Goal: Information Seeking & Learning: Learn about a topic

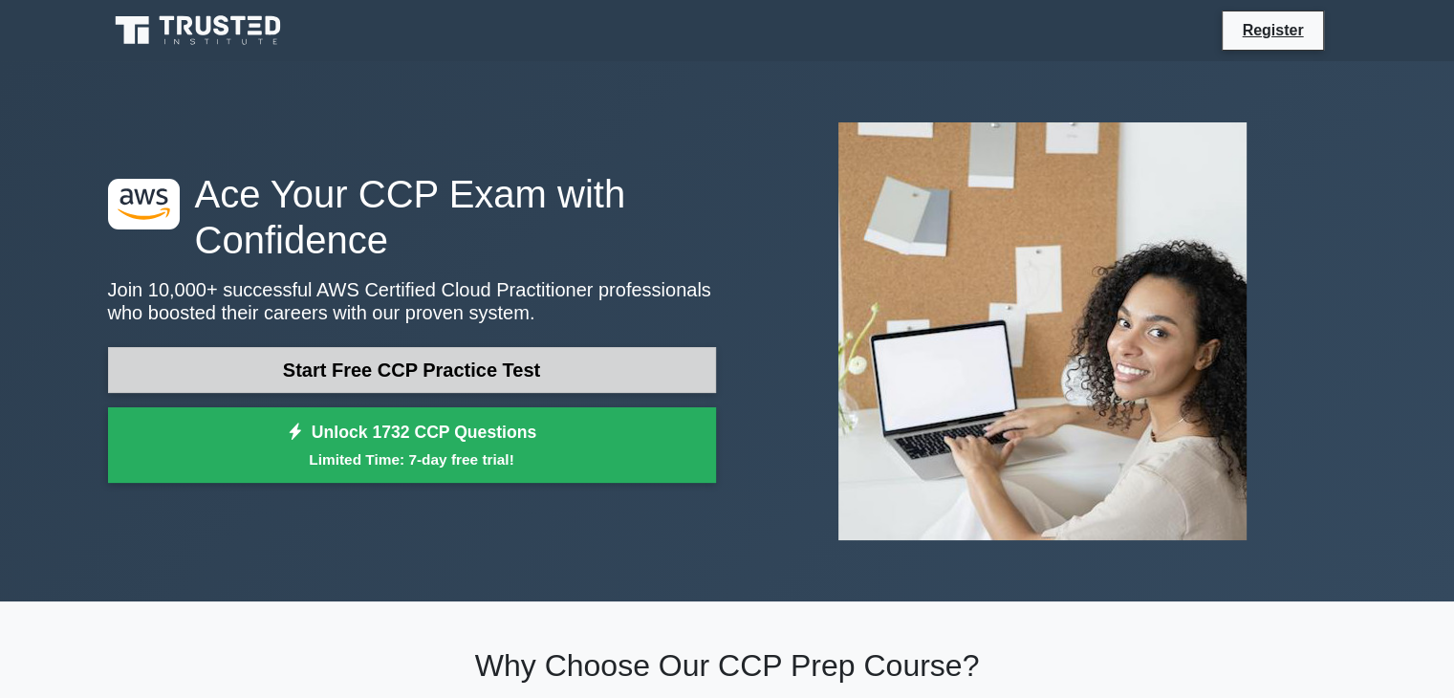
click at [401, 371] on link "Start Free CCP Practice Test" at bounding box center [412, 370] width 608 height 46
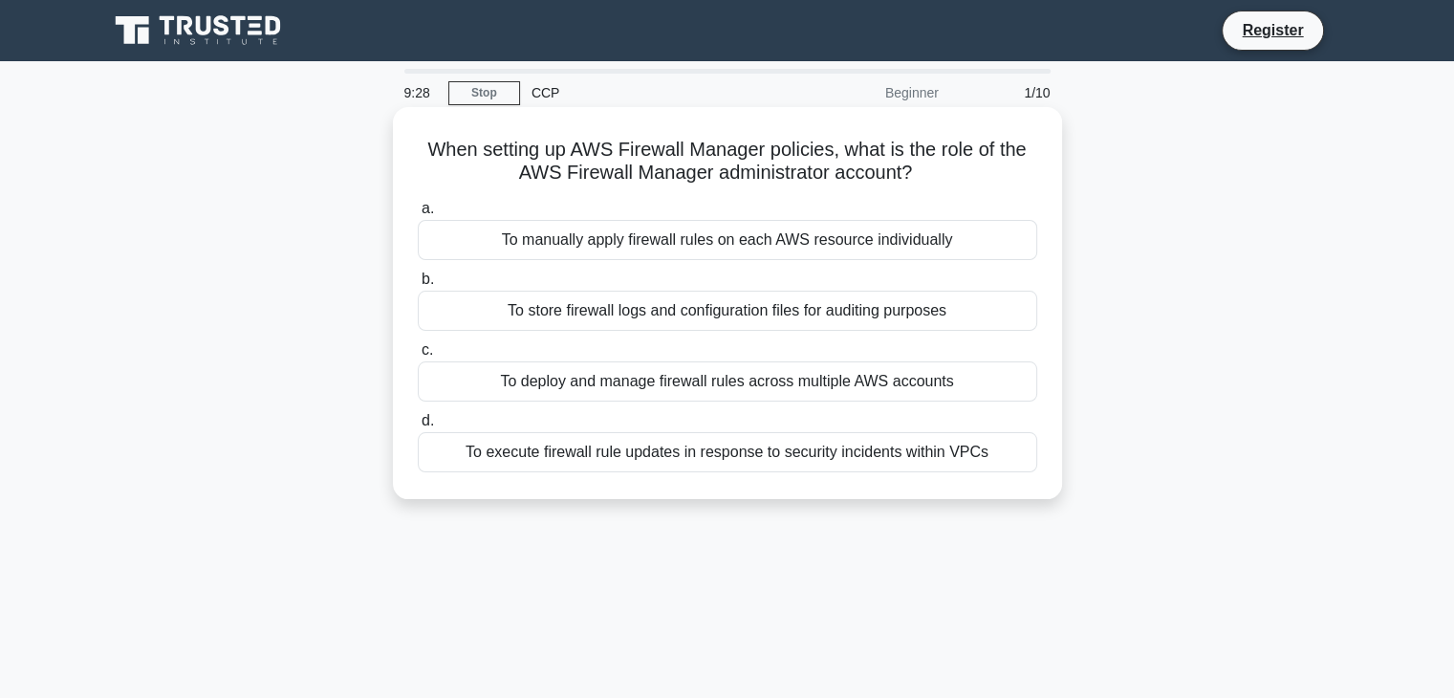
click at [654, 454] on div "To execute firewall rule updates in response to security incidents within VPCs" at bounding box center [727, 452] width 619 height 40
click at [418, 427] on input "d. To execute firewall rule updates in response to security incidents within VP…" at bounding box center [418, 421] width 0 height 12
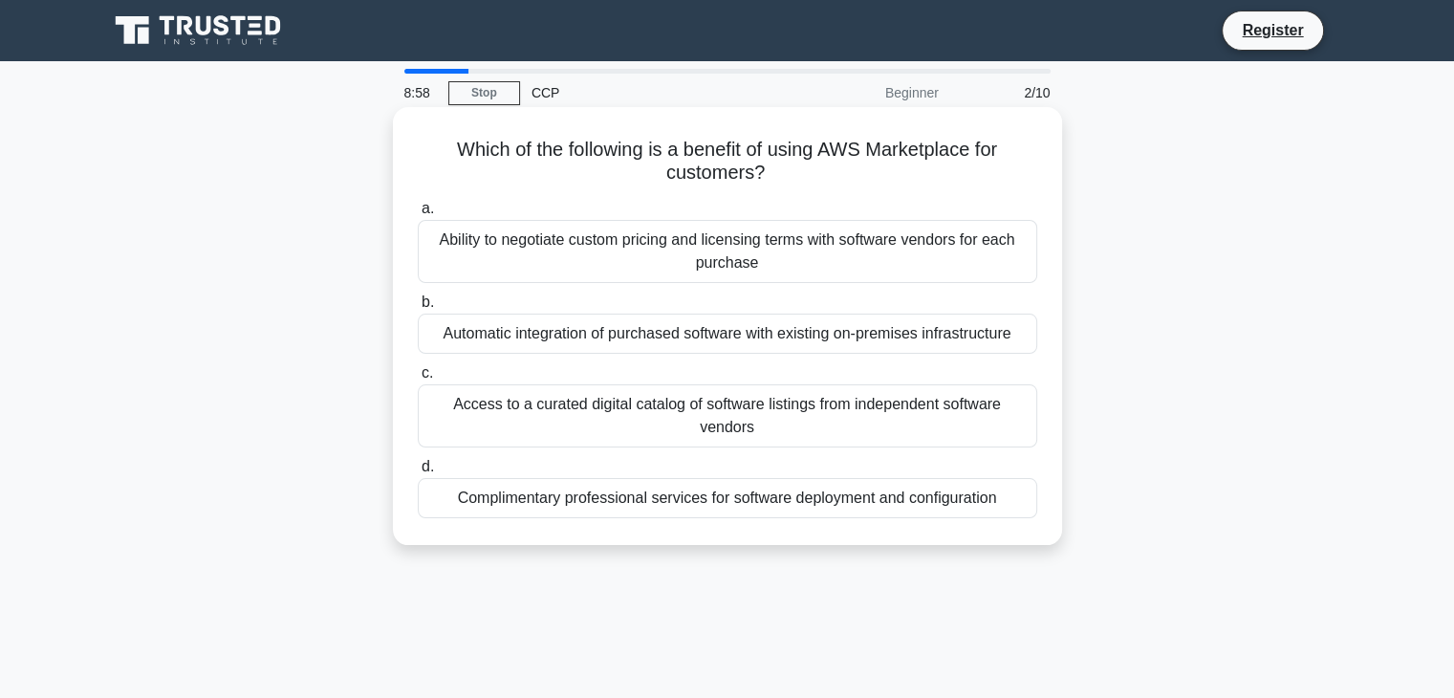
click at [621, 269] on div "Ability to negotiate custom pricing and licensing terms with software vendors f…" at bounding box center [727, 251] width 619 height 63
click at [418, 215] on input "a. Ability to negotiate custom pricing and licensing terms with software vendor…" at bounding box center [418, 209] width 0 height 12
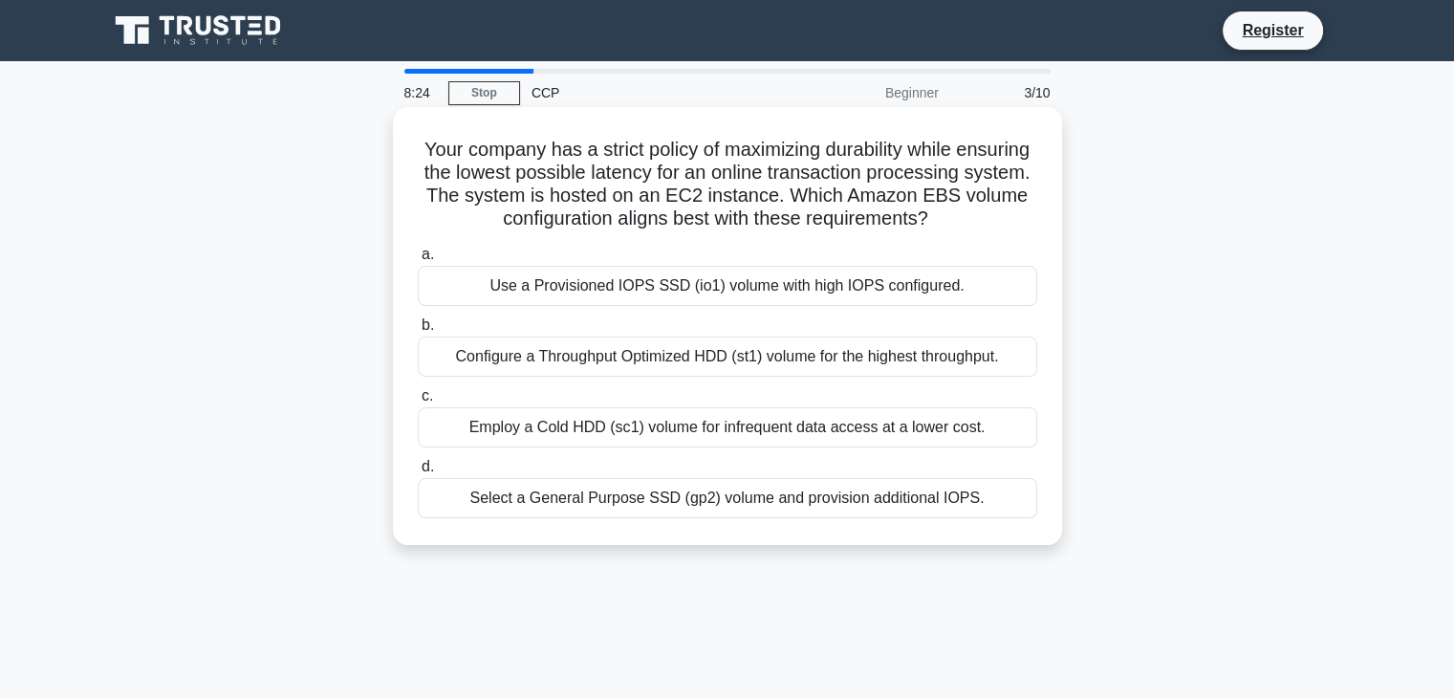
click at [608, 306] on div "Use a Provisioned IOPS SSD (io1) volume with high IOPS configured." at bounding box center [727, 286] width 619 height 40
click at [418, 261] on input "a. Use a Provisioned IOPS SSD (io1) volume with high IOPS configured." at bounding box center [418, 255] width 0 height 12
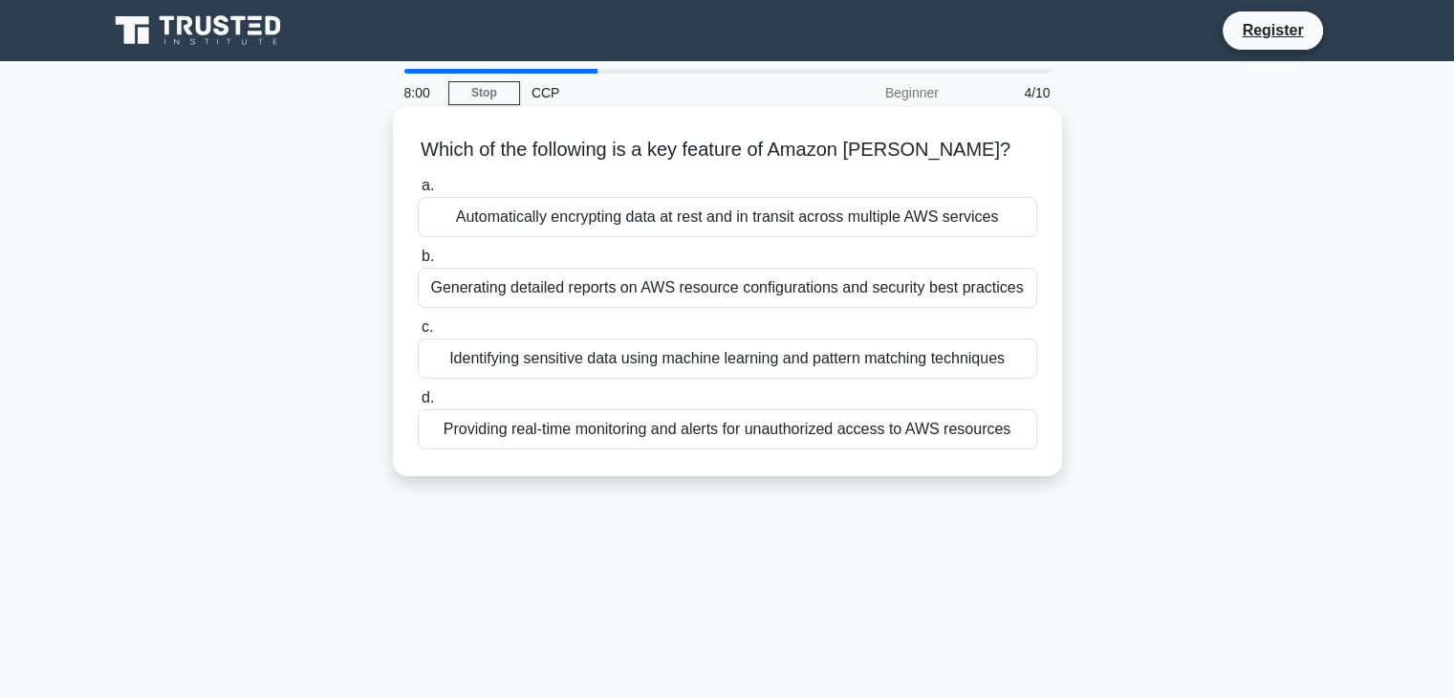
click at [620, 437] on div "Providing real-time monitoring and alerts for unauthorized access to AWS resour…" at bounding box center [727, 429] width 619 height 40
click at [418, 404] on input "d. Providing real-time monitoring and alerts for unauthorized access to AWS res…" at bounding box center [418, 398] width 0 height 12
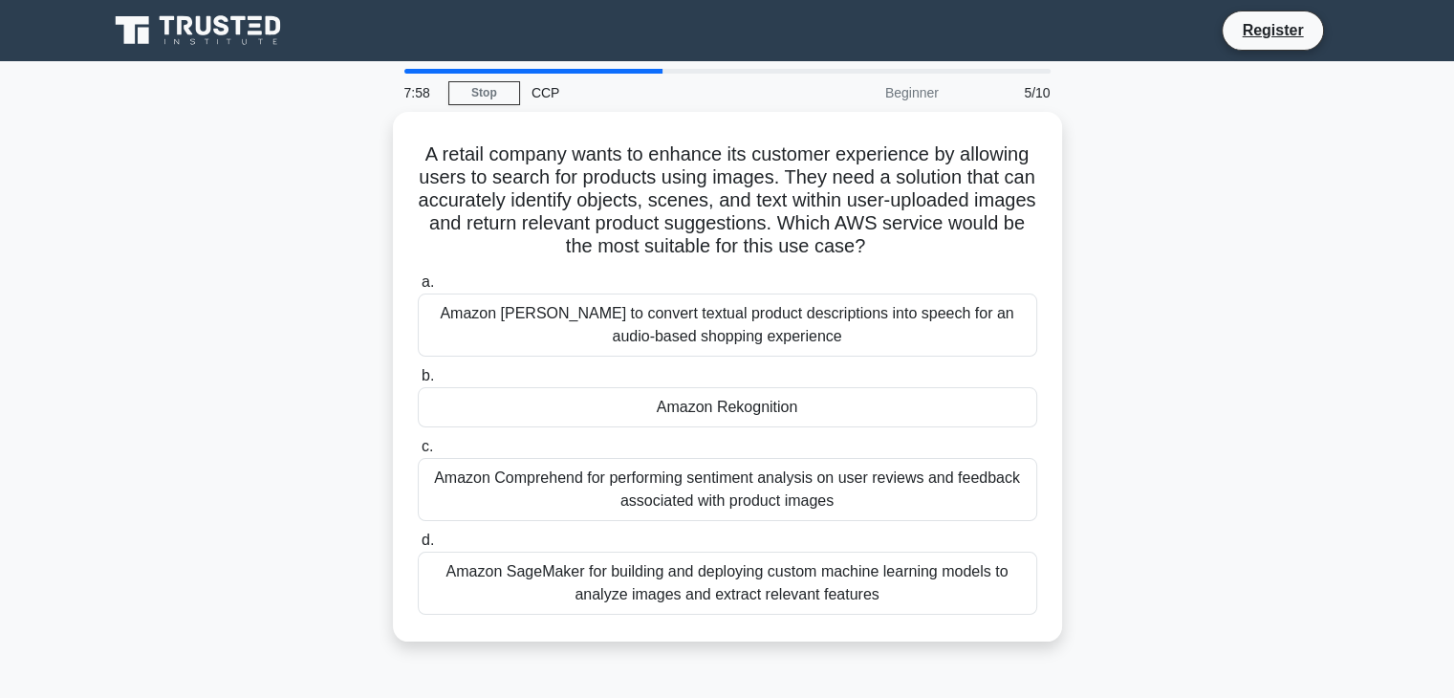
click at [620, 437] on label "c. Amazon Comprehend for performing sentiment analysis on user reviews and feed…" at bounding box center [727, 478] width 619 height 86
click at [418, 441] on input "c. Amazon Comprehend for performing sentiment analysis on user reviews and feed…" at bounding box center [418, 447] width 0 height 12
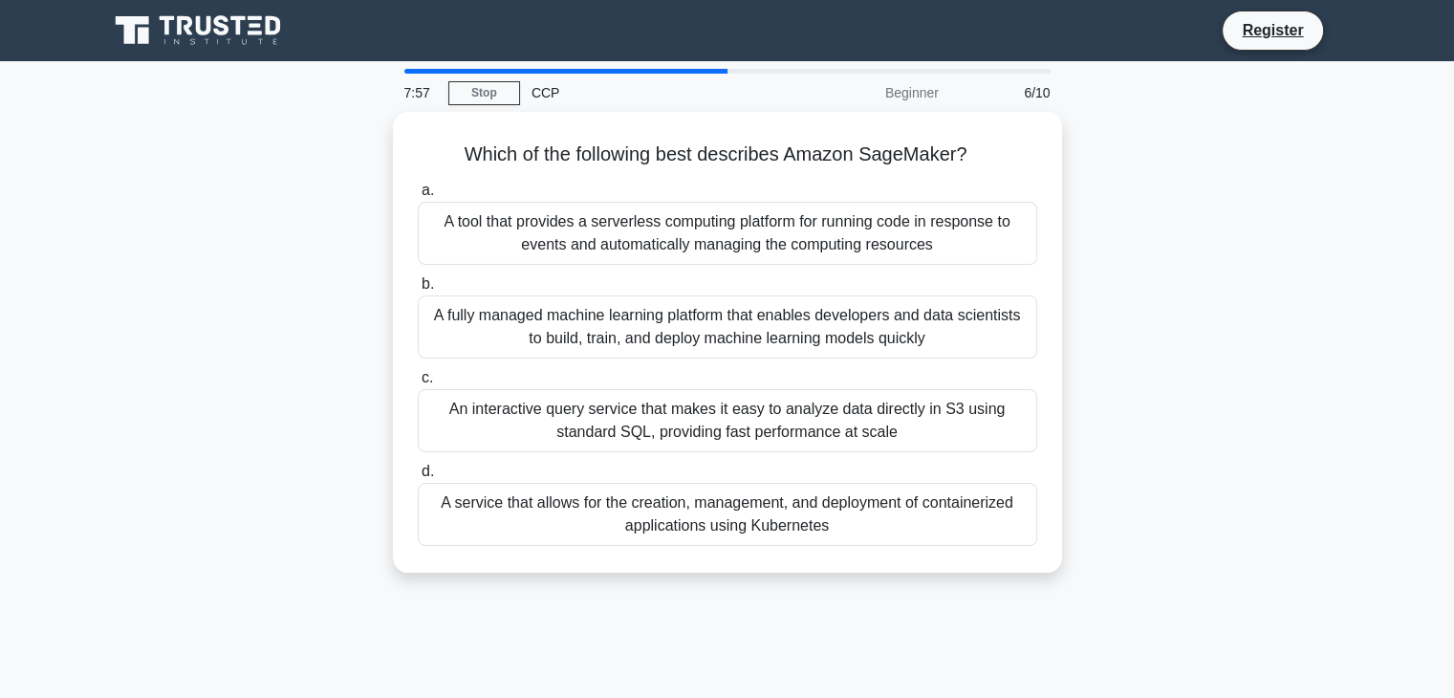
click at [620, 437] on div "An interactive query service that makes it easy to analyze data directly in S3 …" at bounding box center [727, 420] width 619 height 63
click at [418, 384] on input "c. An interactive query service that makes it easy to analyze data directly in …" at bounding box center [418, 378] width 0 height 12
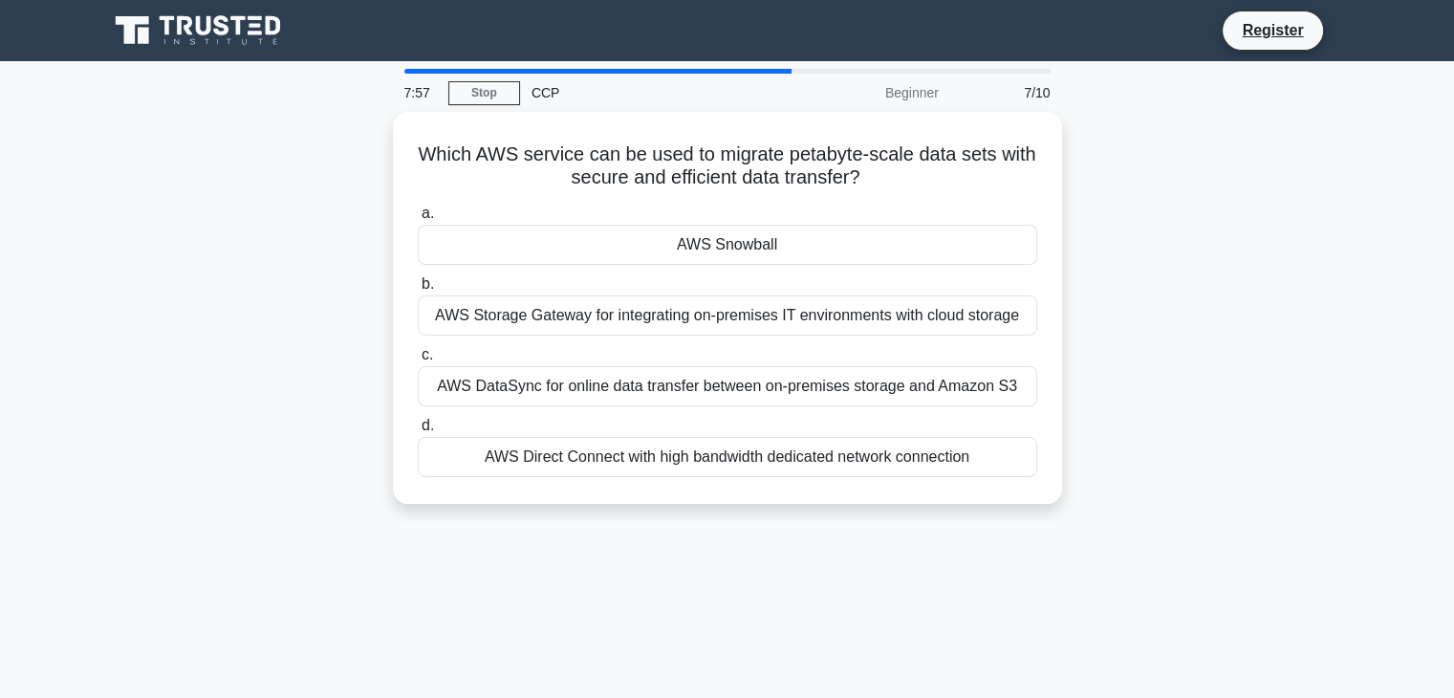
click at [620, 437] on div "AWS Direct Connect with high bandwidth dedicated network connection" at bounding box center [727, 457] width 619 height 40
click at [418, 432] on input "d. AWS Direct Connect with high bandwidth dedicated network connection" at bounding box center [418, 426] width 0 height 12
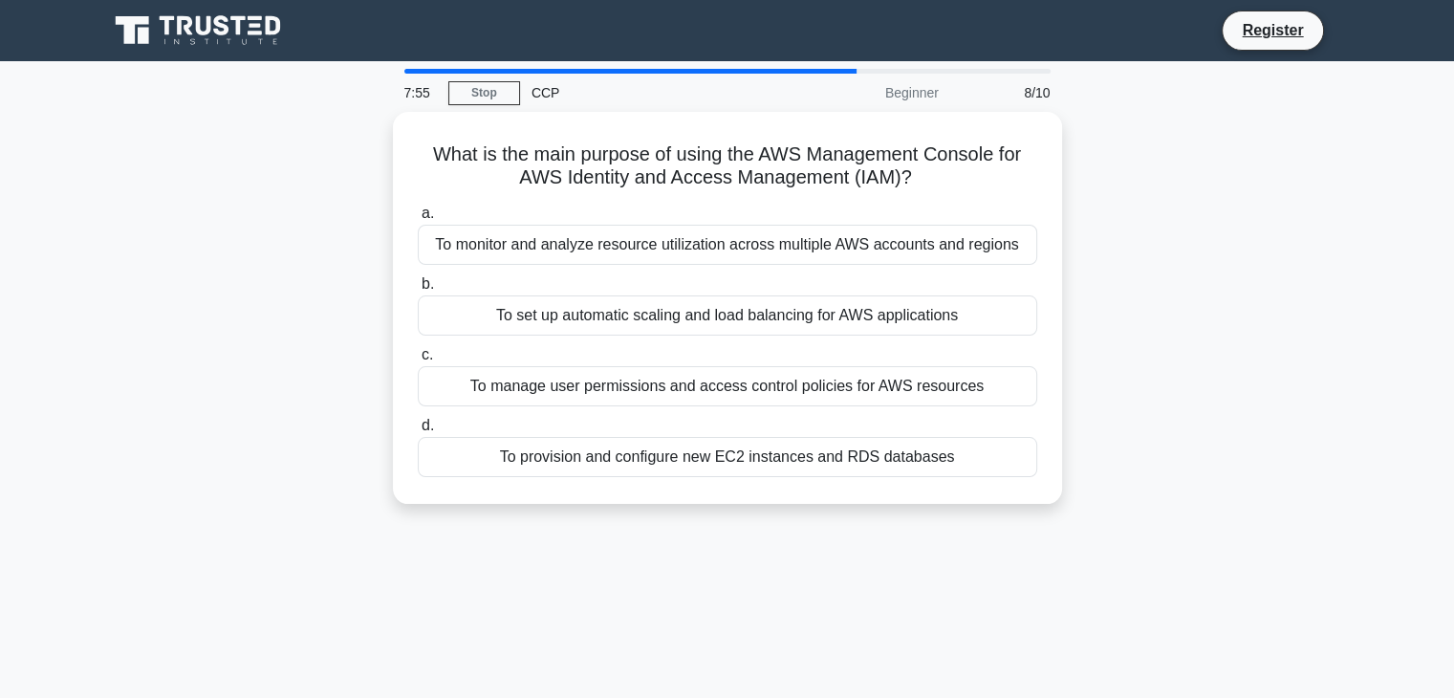
click at [620, 437] on div "To provision and configure new EC2 instances and RDS databases" at bounding box center [727, 457] width 619 height 40
click at [418, 432] on input "d. To provision and configure new EC2 instances and RDS databases" at bounding box center [418, 426] width 0 height 12
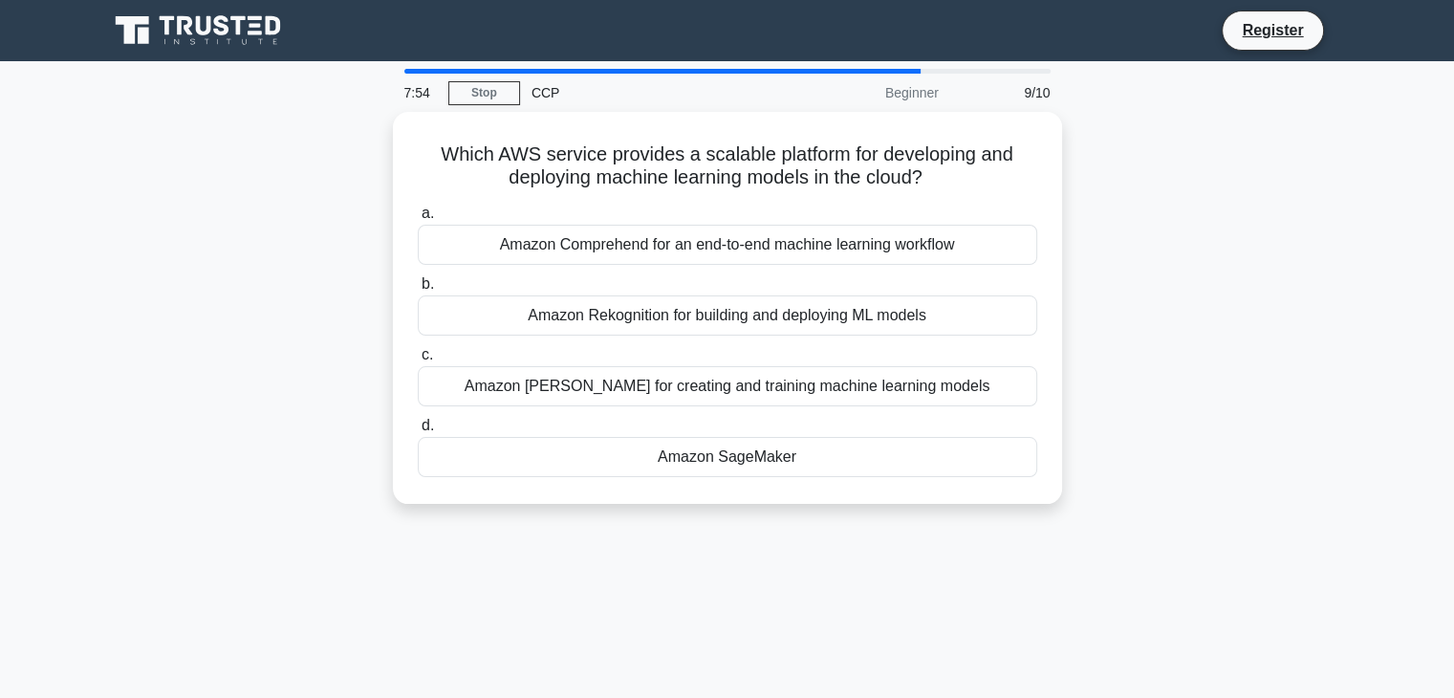
click at [620, 437] on div "Amazon SageMaker" at bounding box center [727, 457] width 619 height 40
click at [418, 432] on input "d. Amazon SageMaker" at bounding box center [418, 426] width 0 height 12
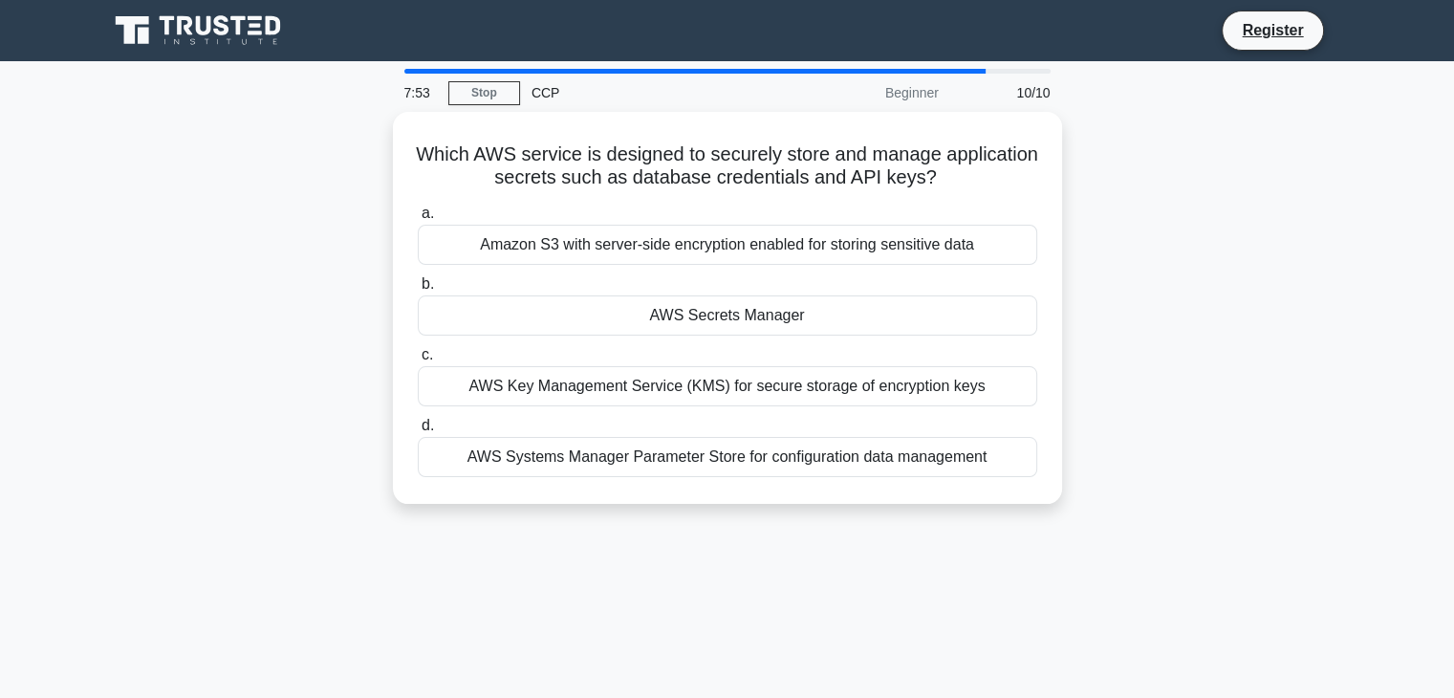
click at [620, 437] on div "AWS Systems Manager Parameter Store for configuration data management" at bounding box center [727, 457] width 619 height 40
click at [418, 432] on input "d. AWS Systems Manager Parameter Store for configuration data management" at bounding box center [418, 426] width 0 height 12
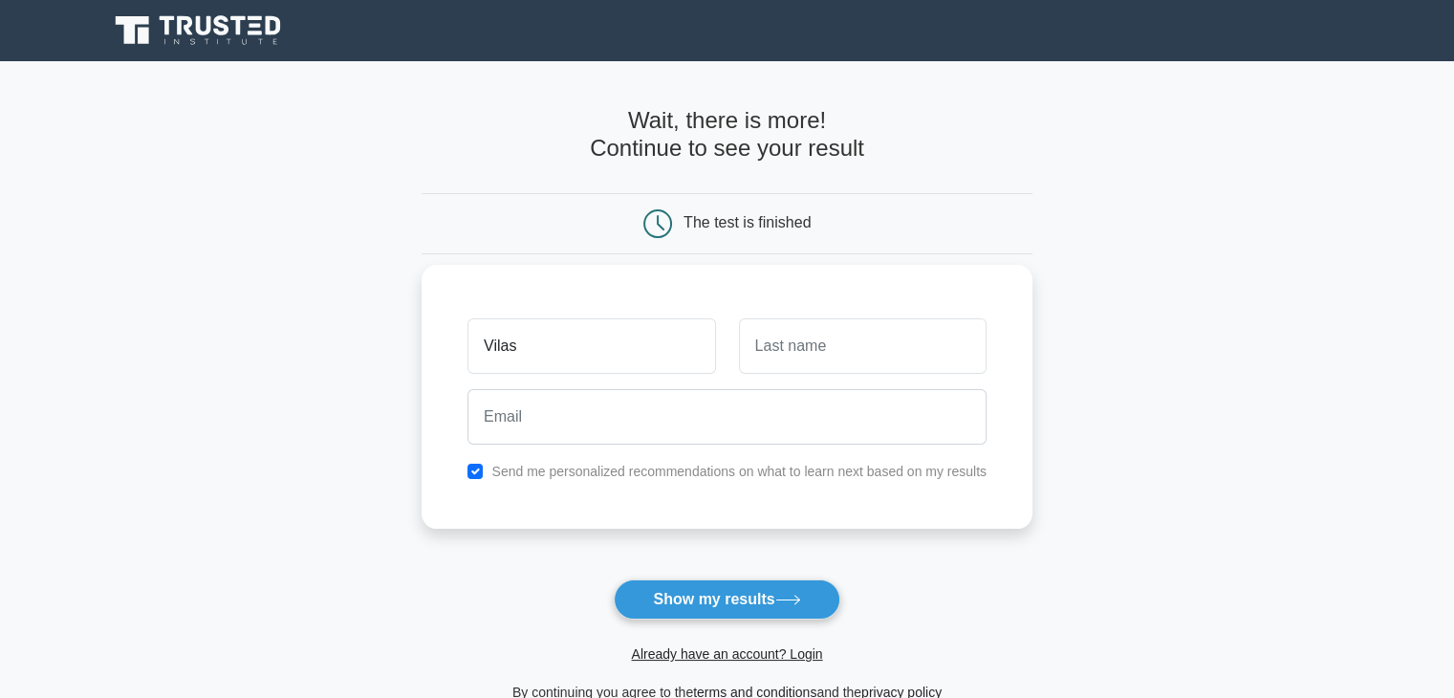
type input "Vilas"
click at [776, 322] on input "text" at bounding box center [863, 345] width 248 height 55
click at [772, 341] on input "RAwale" at bounding box center [863, 345] width 248 height 55
type input "Rawale"
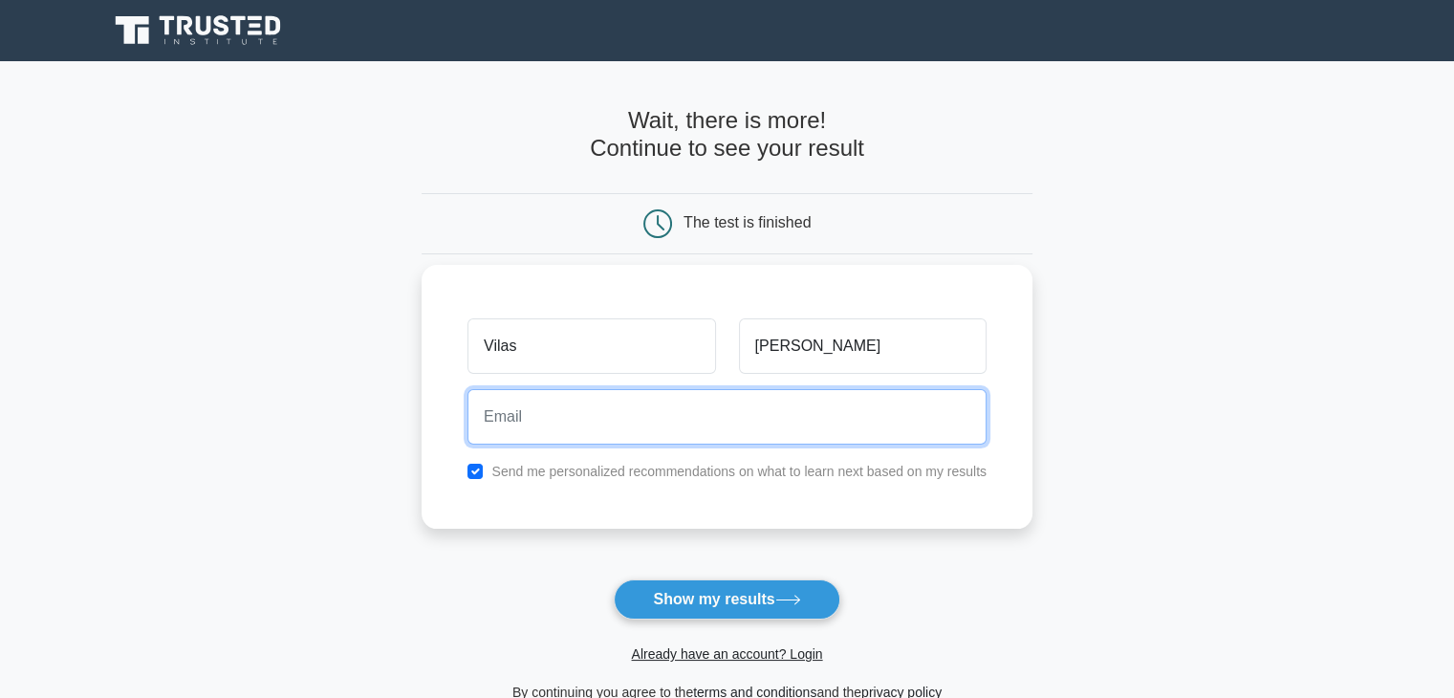
click at [730, 394] on input "email" at bounding box center [726, 416] width 519 height 55
type input "vilasrawale0@gmail.com"
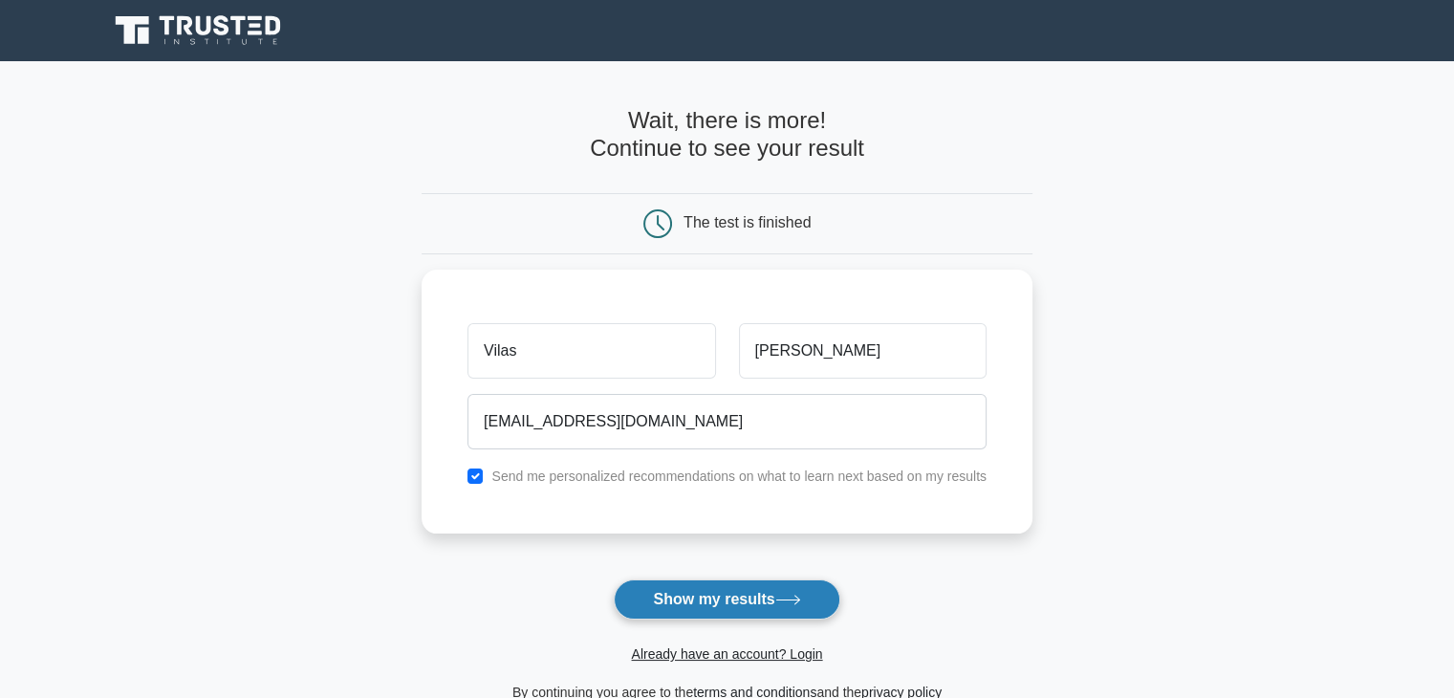
click at [697, 586] on button "Show my results" at bounding box center [727, 599] width 226 height 40
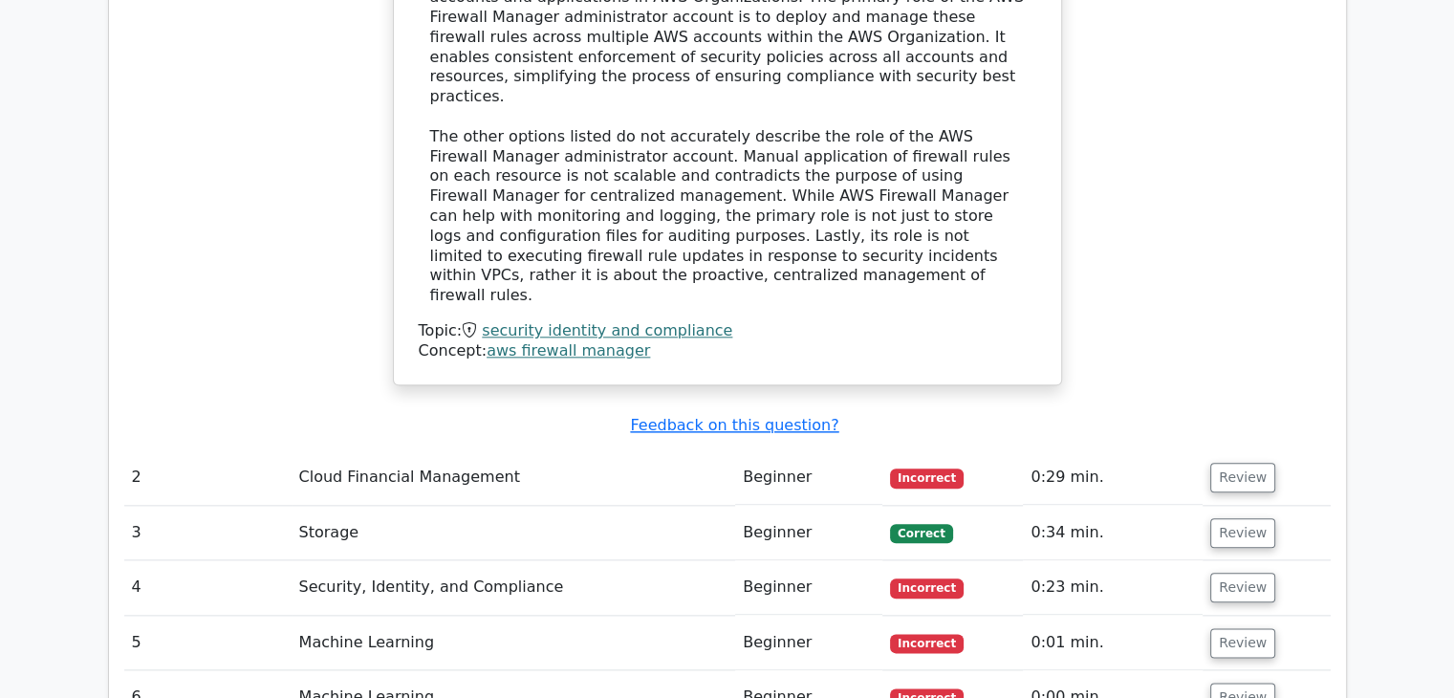
scroll to position [2195, 0]
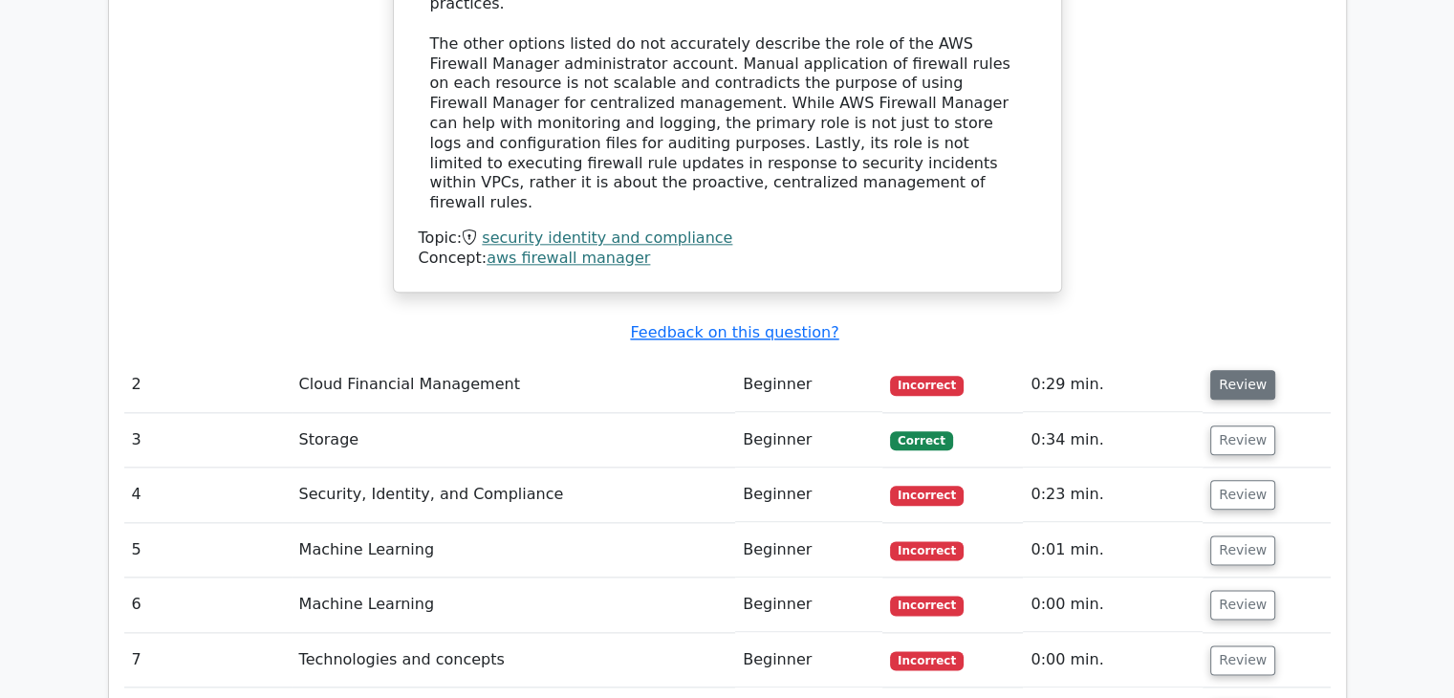
click at [1231, 370] on button "Review" at bounding box center [1242, 385] width 65 height 30
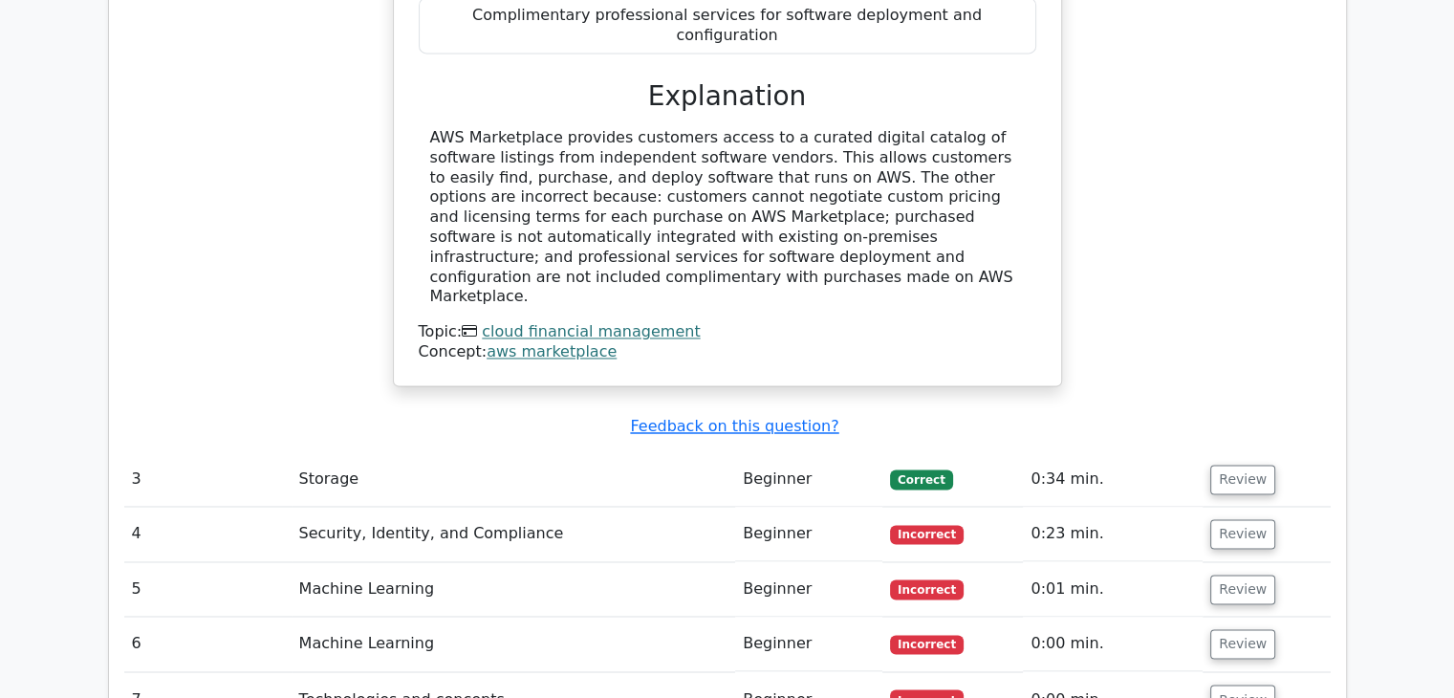
scroll to position [2981, 0]
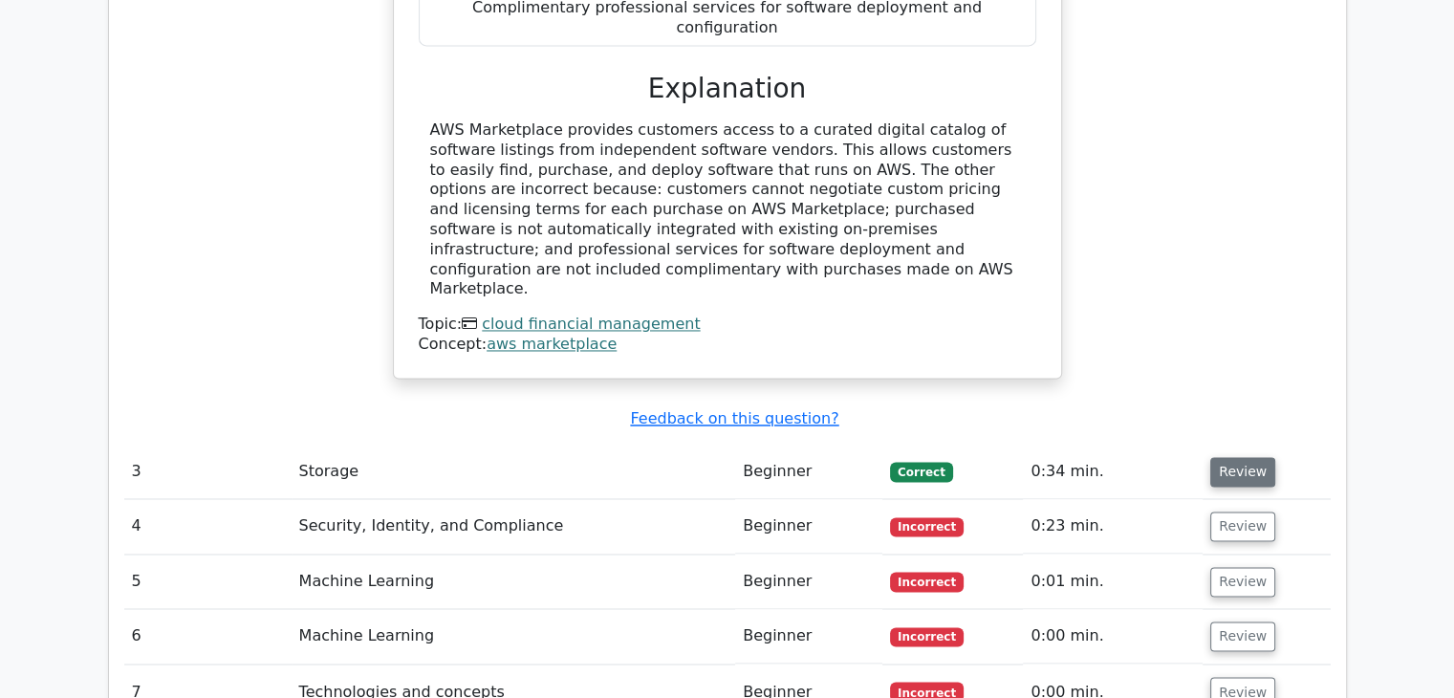
click at [1246, 457] on button "Review" at bounding box center [1242, 472] width 65 height 30
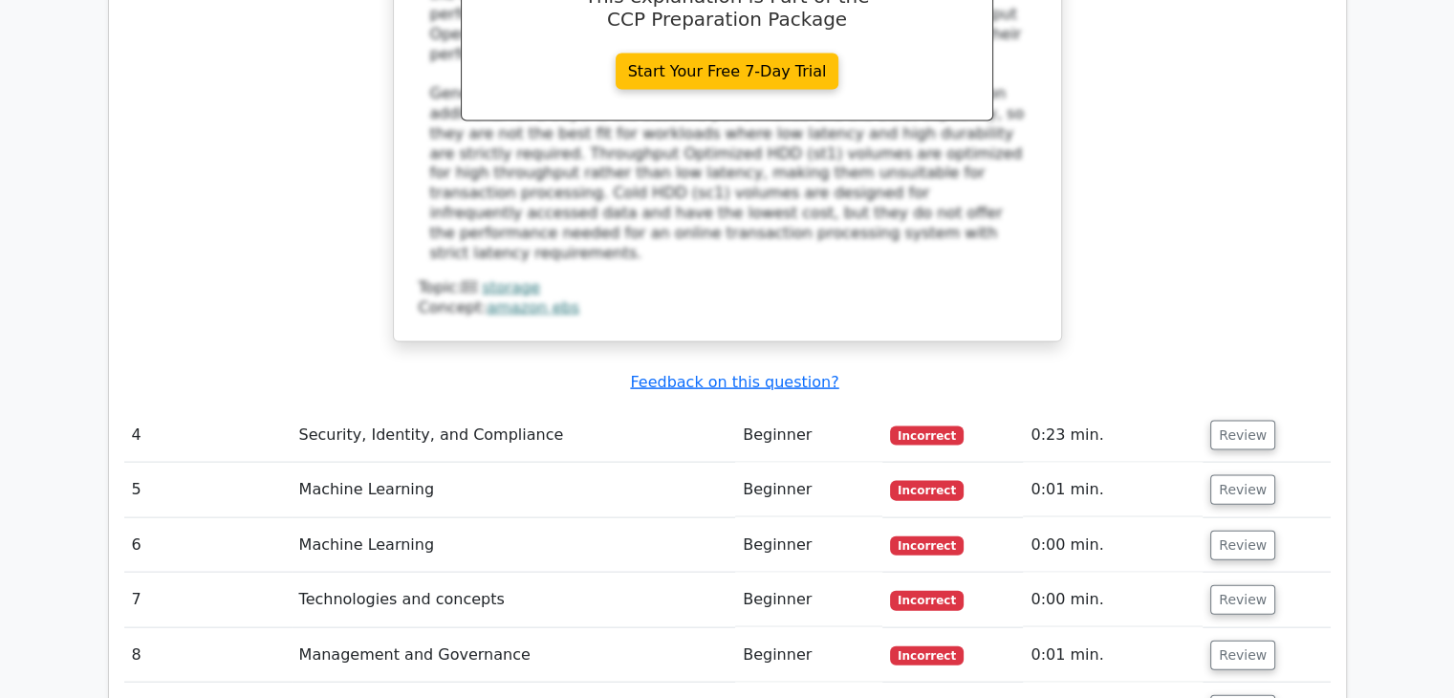
scroll to position [4061, 0]
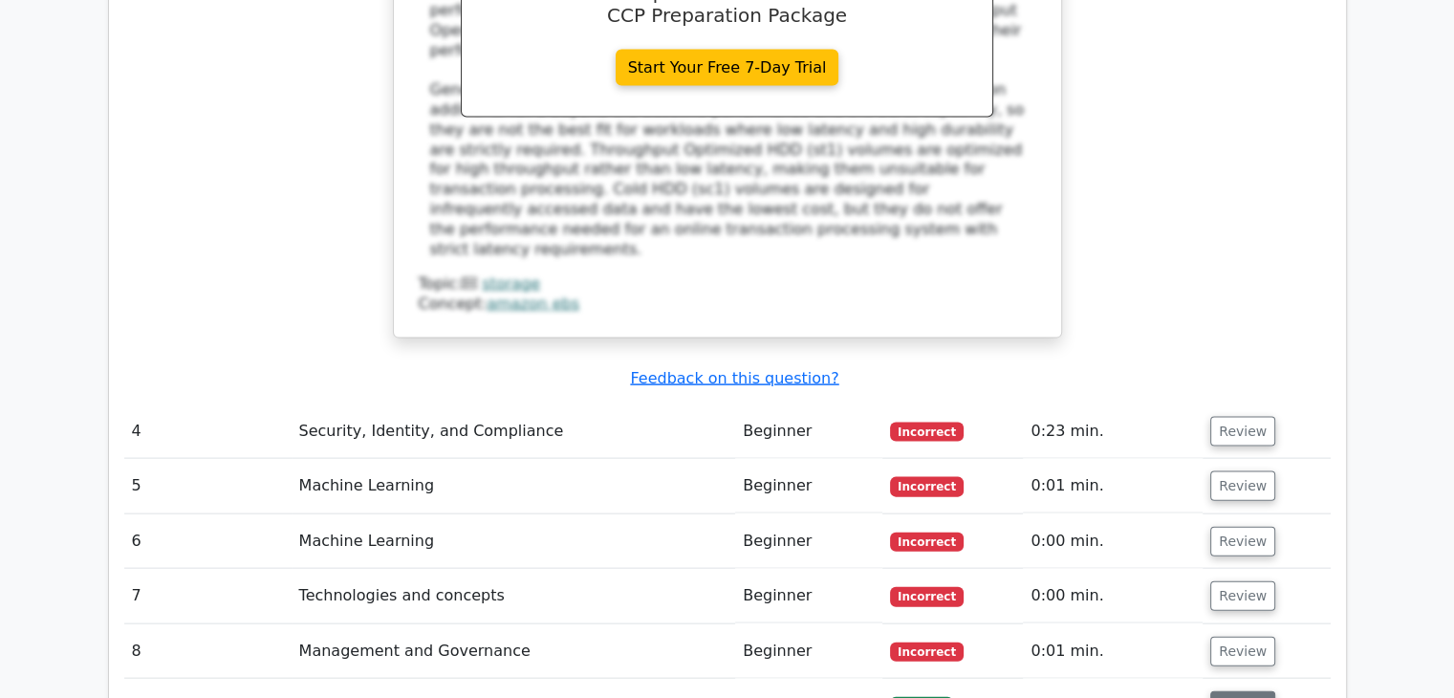
click at [1220, 691] on button "Review" at bounding box center [1242, 706] width 65 height 30
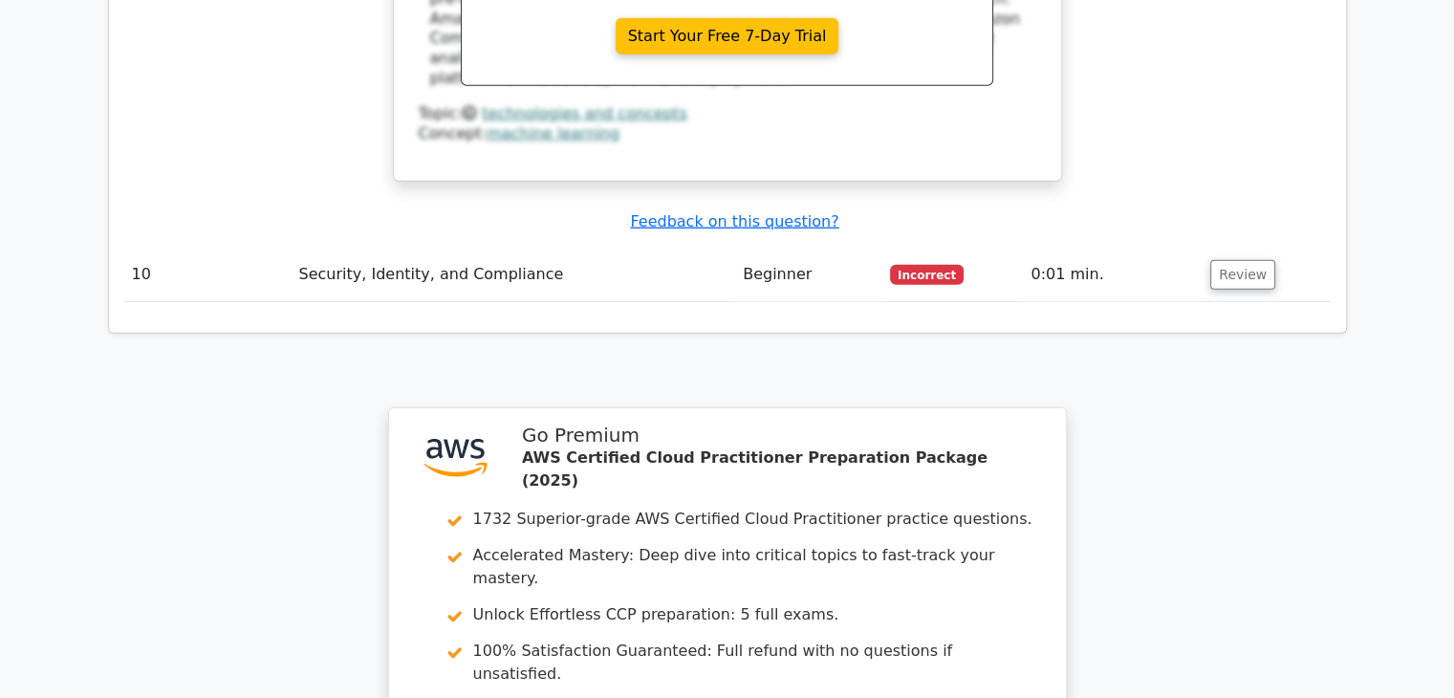
scroll to position [5560, 0]
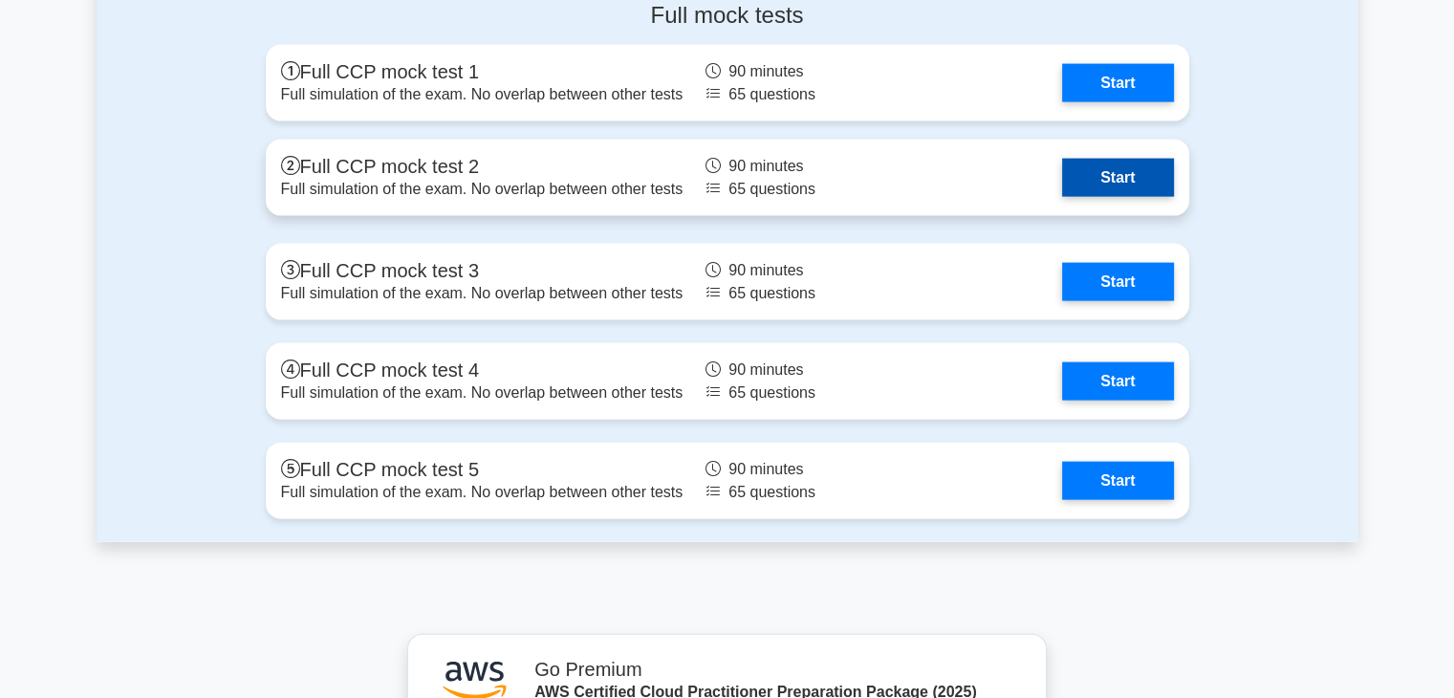
scroll to position [4178, 0]
